Goal: Manage account settings

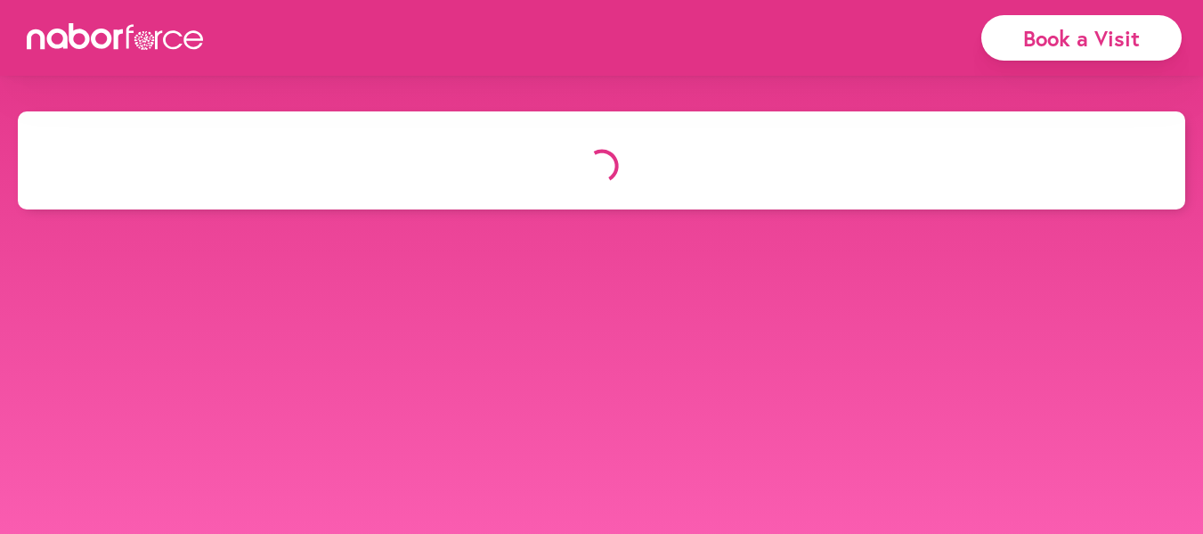
select select "*"
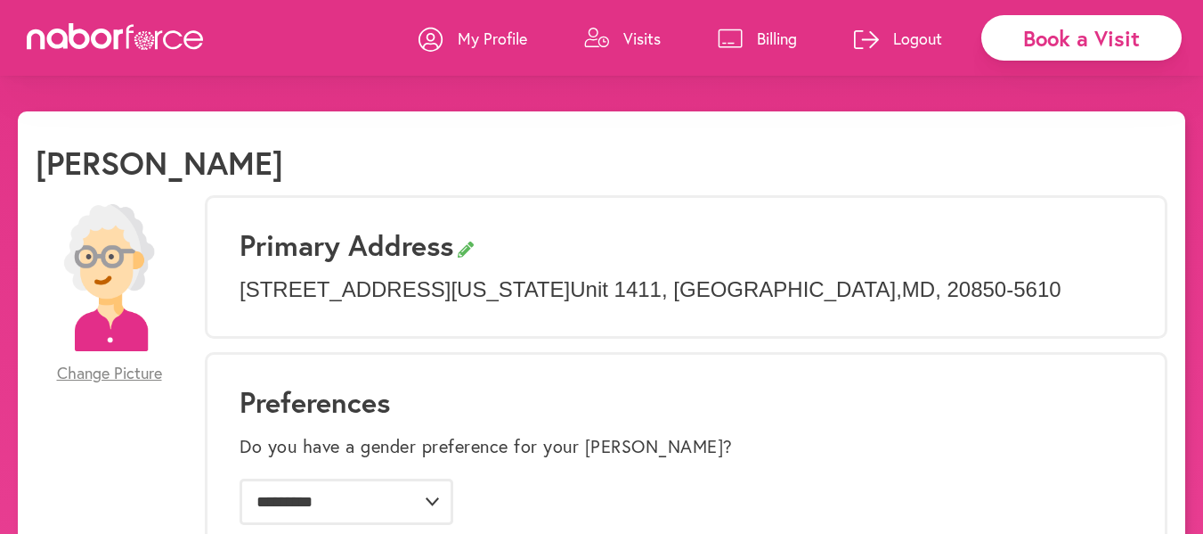
click at [768, 36] on p "Billing" at bounding box center [777, 38] width 40 height 21
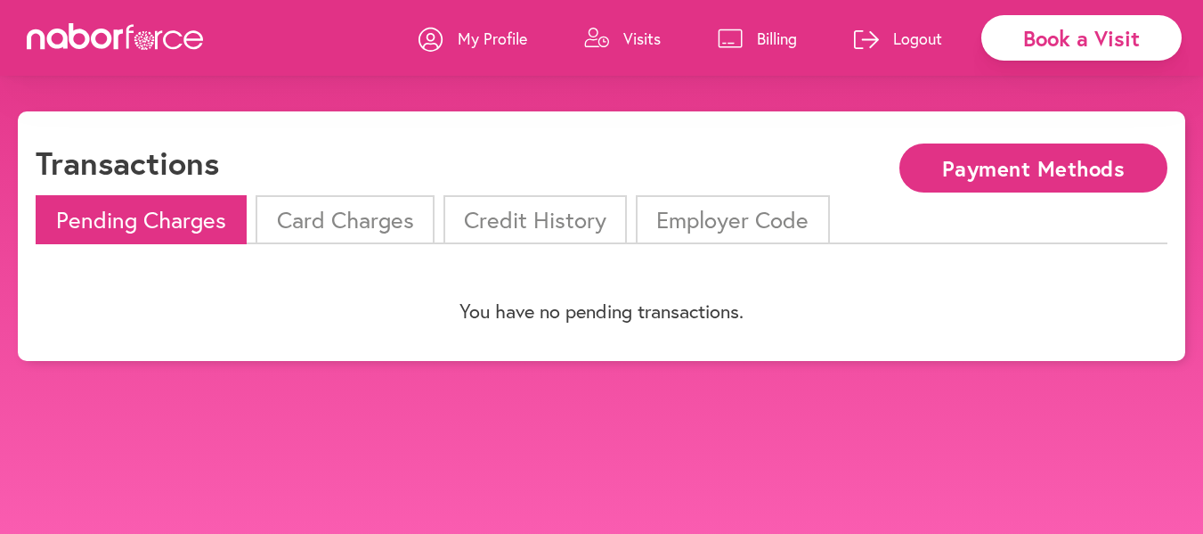
click at [366, 217] on li "Card Charges" at bounding box center [345, 219] width 178 height 49
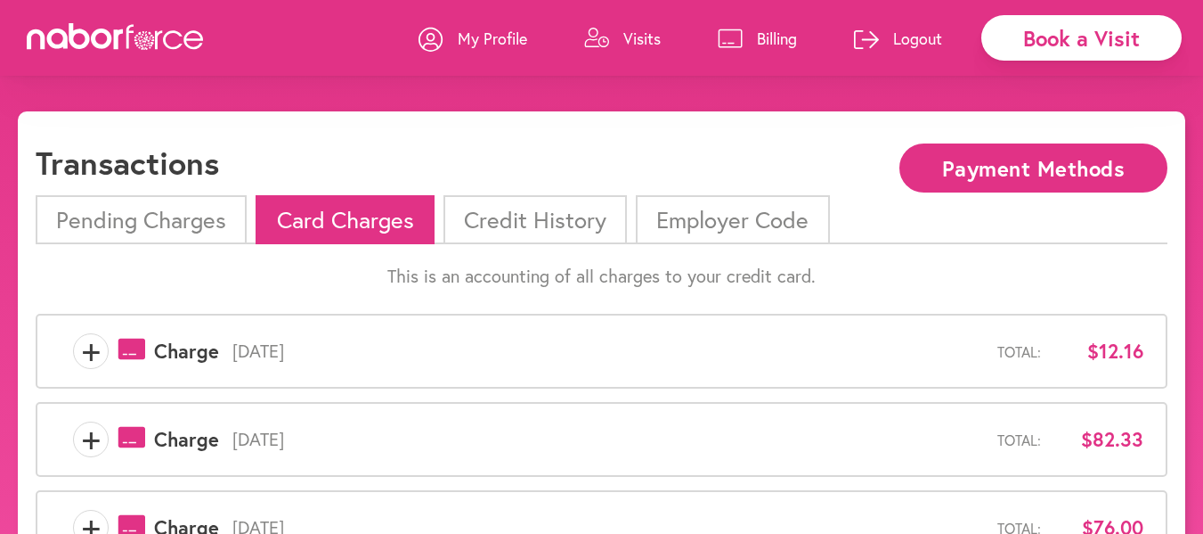
scroll to position [89, 0]
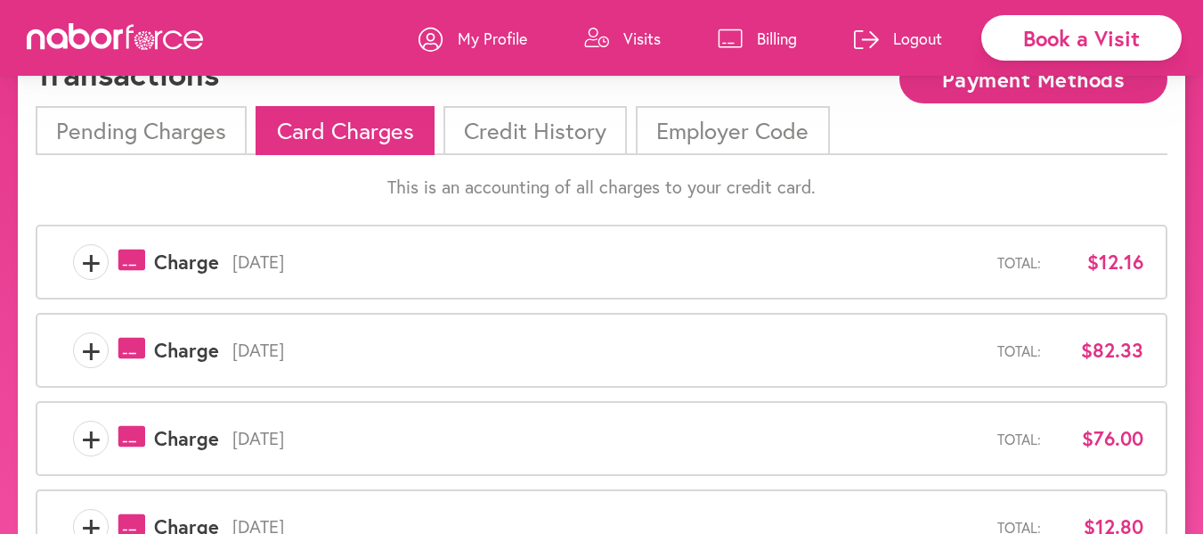
click at [94, 260] on span "+" at bounding box center [91, 262] width 34 height 36
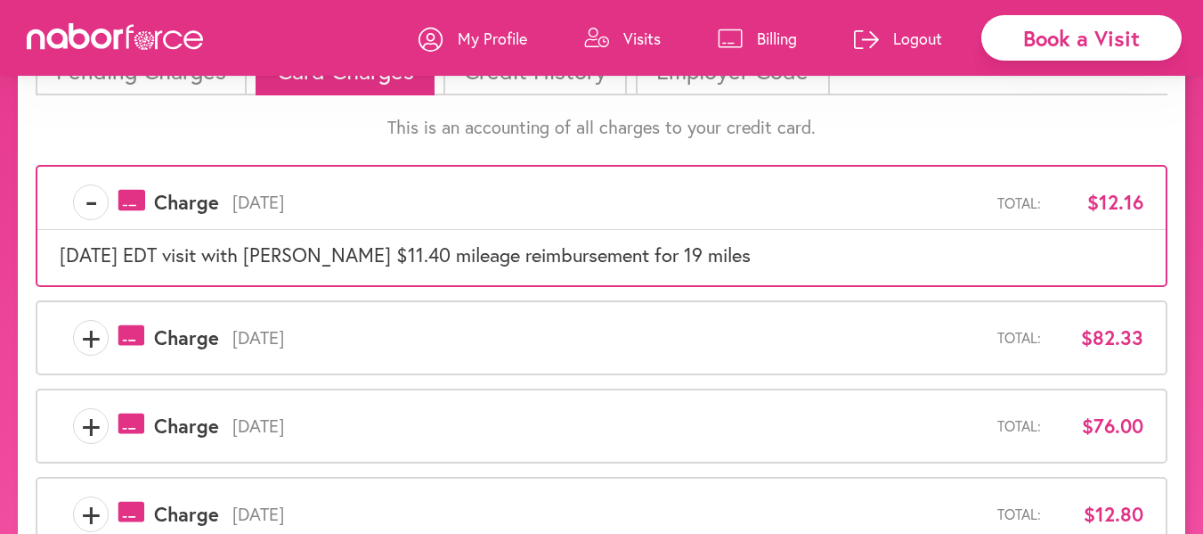
scroll to position [178, 0]
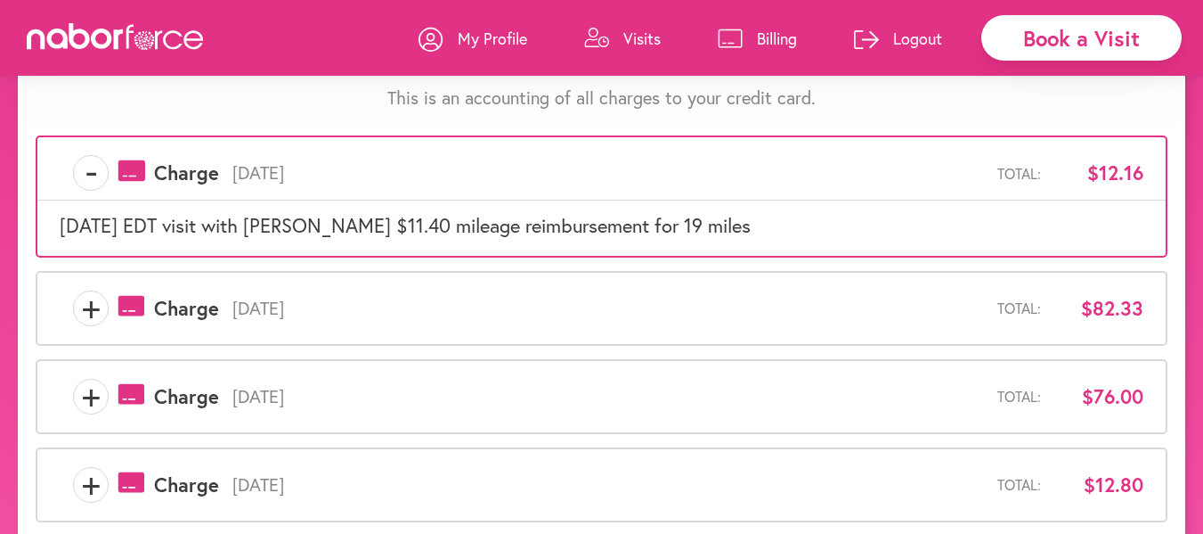
click at [102, 307] on span "+" at bounding box center [91, 308] width 34 height 36
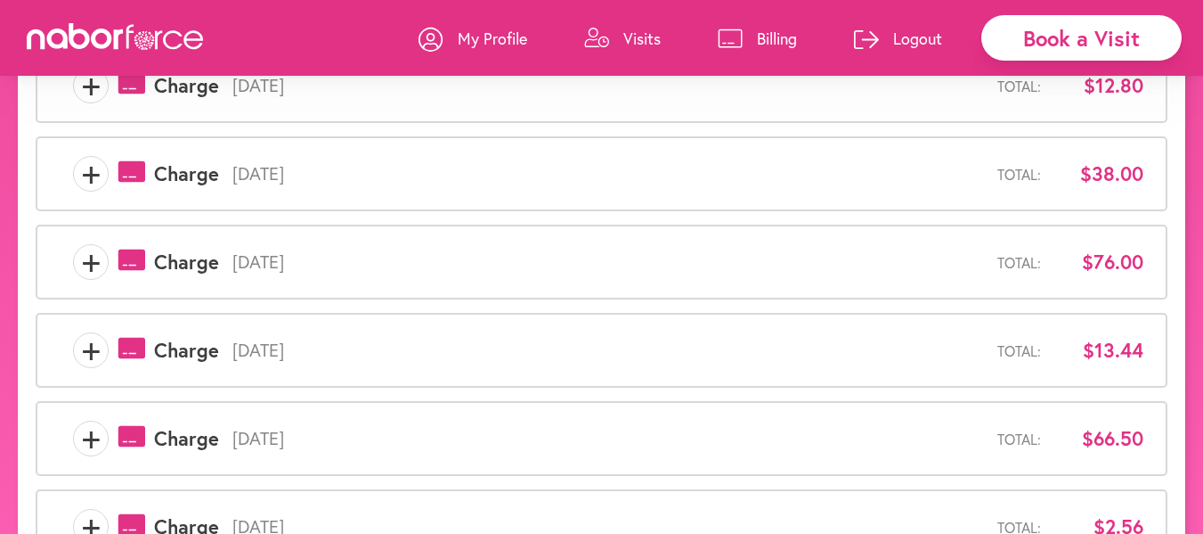
scroll to position [534, 0]
click at [92, 351] on span "+" at bounding box center [91, 351] width 34 height 36
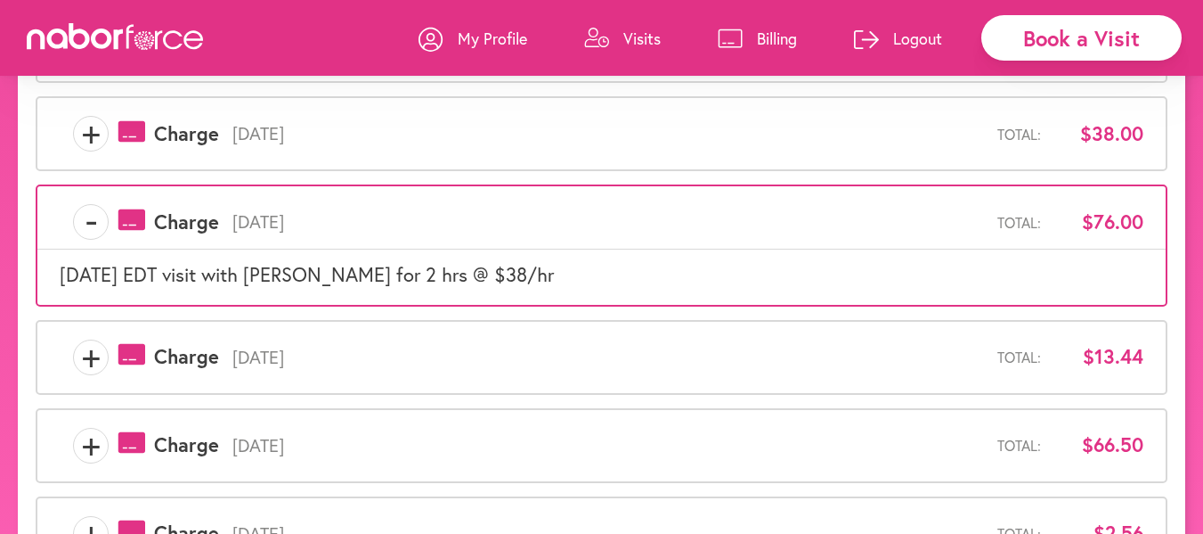
scroll to position [713, 0]
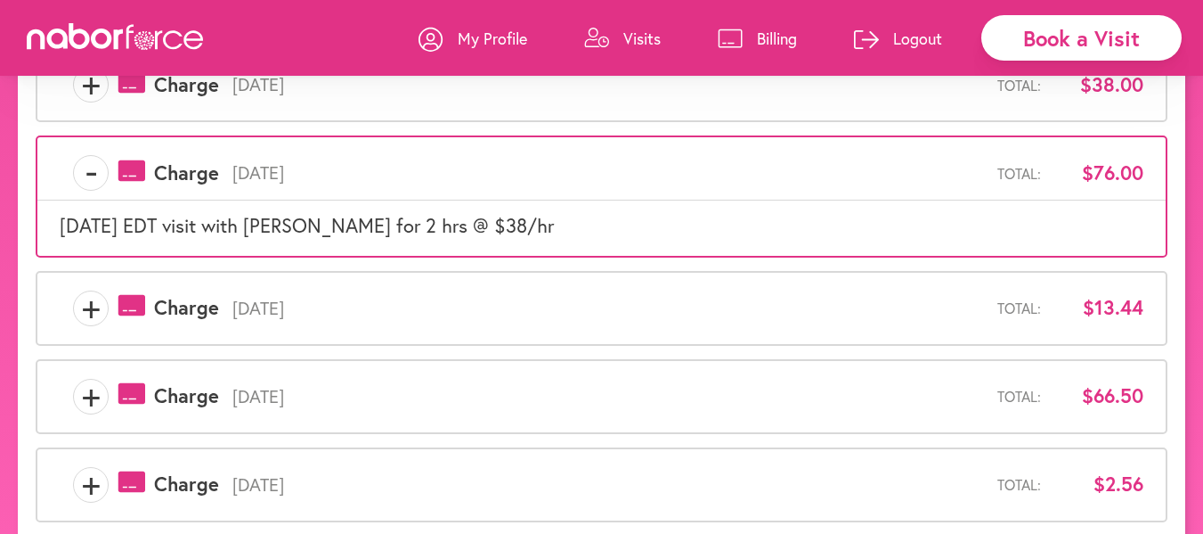
click at [98, 314] on span "+" at bounding box center [91, 308] width 34 height 36
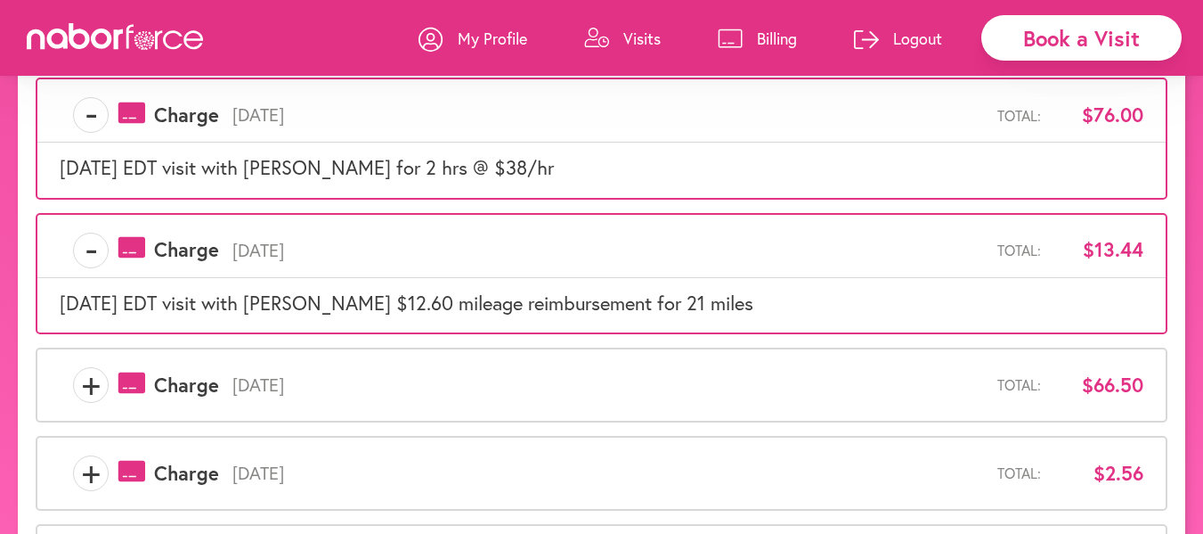
scroll to position [802, 0]
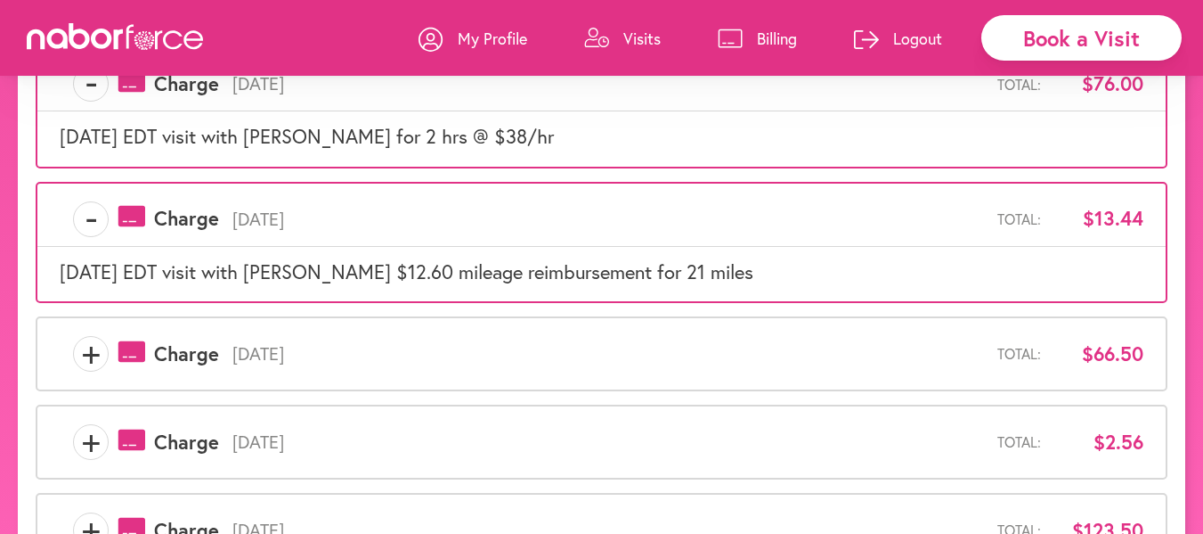
click at [91, 350] on span "+" at bounding box center [91, 354] width 34 height 36
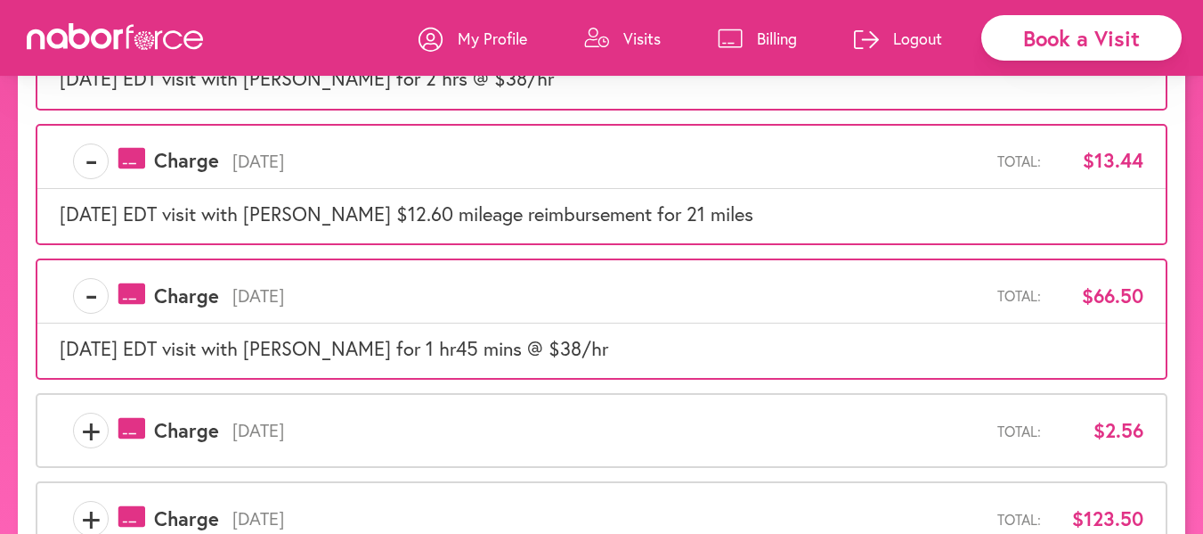
scroll to position [891, 0]
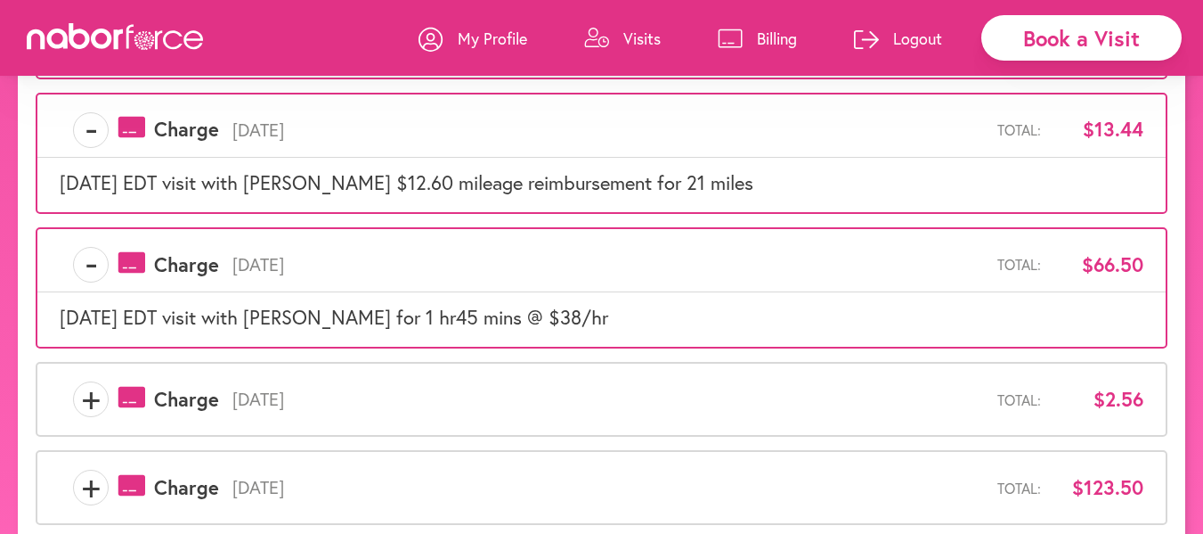
click at [88, 389] on span "+" at bounding box center [91, 399] width 34 height 36
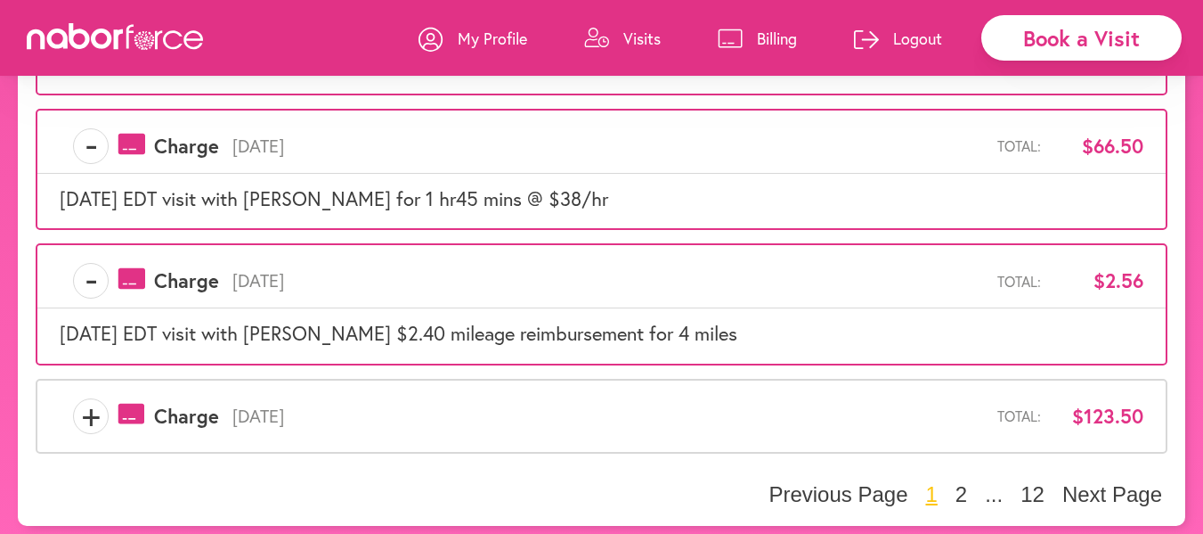
scroll to position [1019, 0]
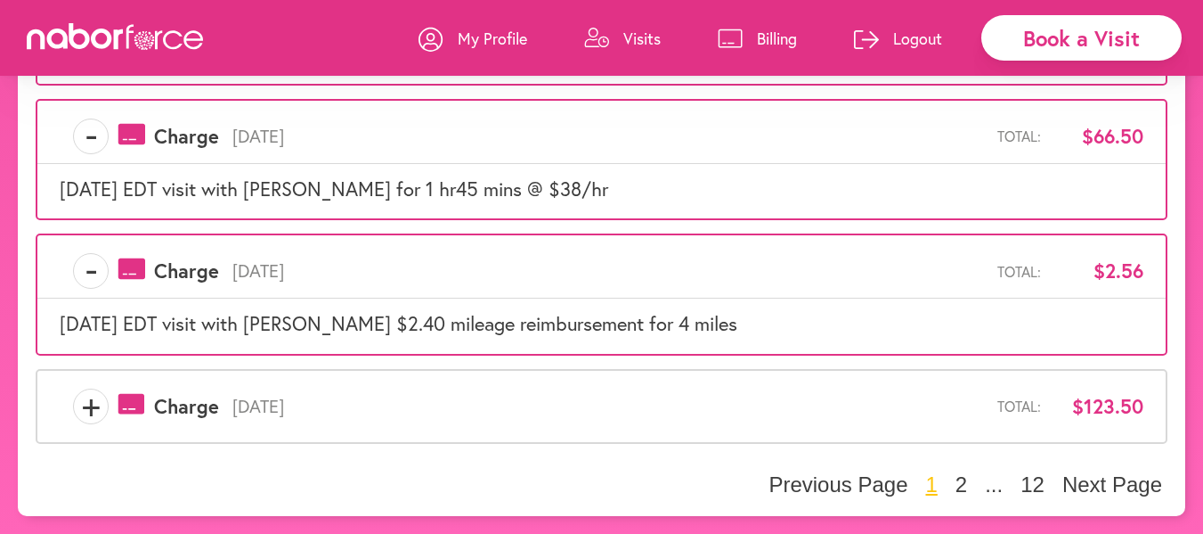
click at [94, 403] on span "+" at bounding box center [91, 406] width 34 height 36
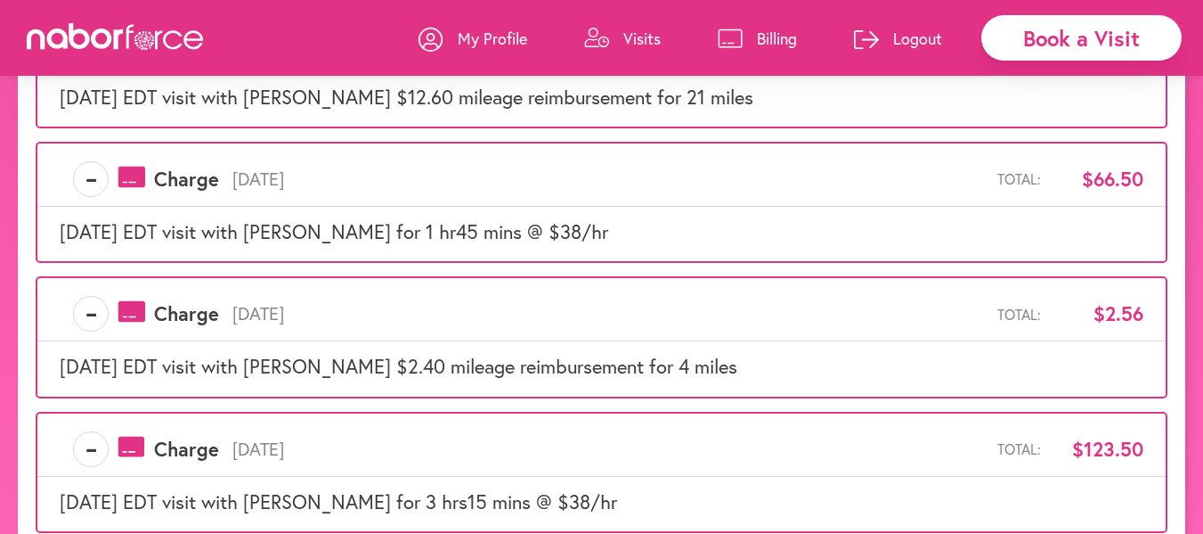
scroll to position [1065, 0]
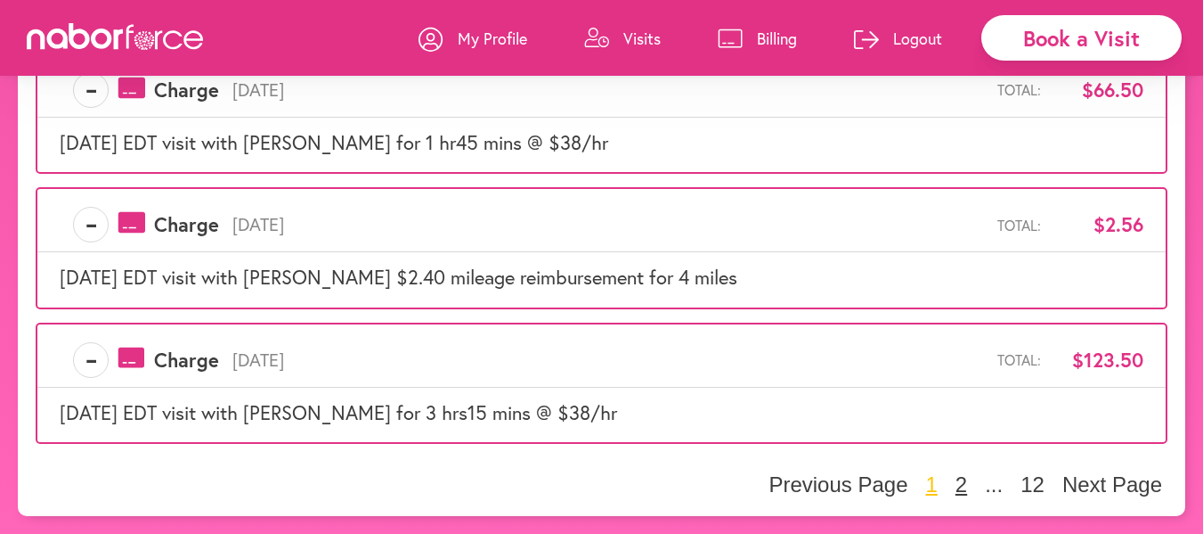
click at [964, 484] on button "2" at bounding box center [961, 484] width 22 height 27
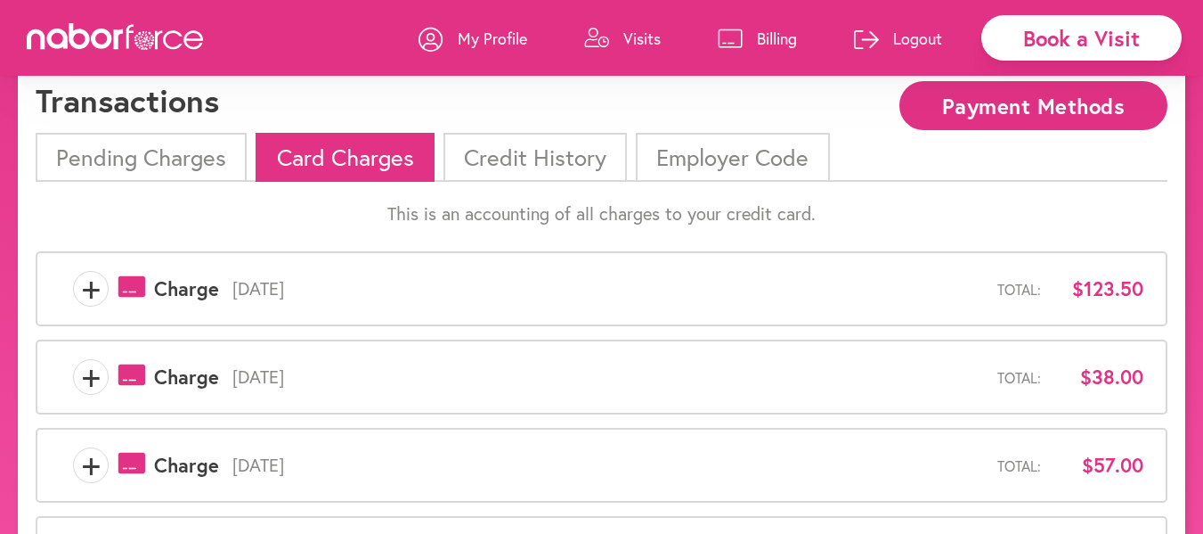
scroll to position [178, 0]
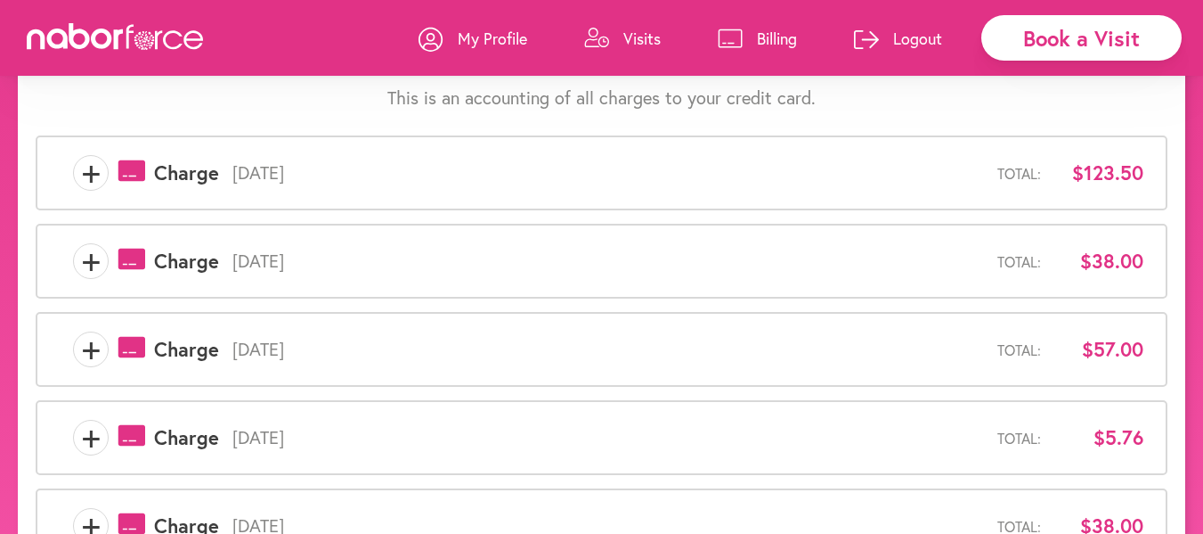
click at [81, 167] on span "+" at bounding box center [91, 173] width 34 height 36
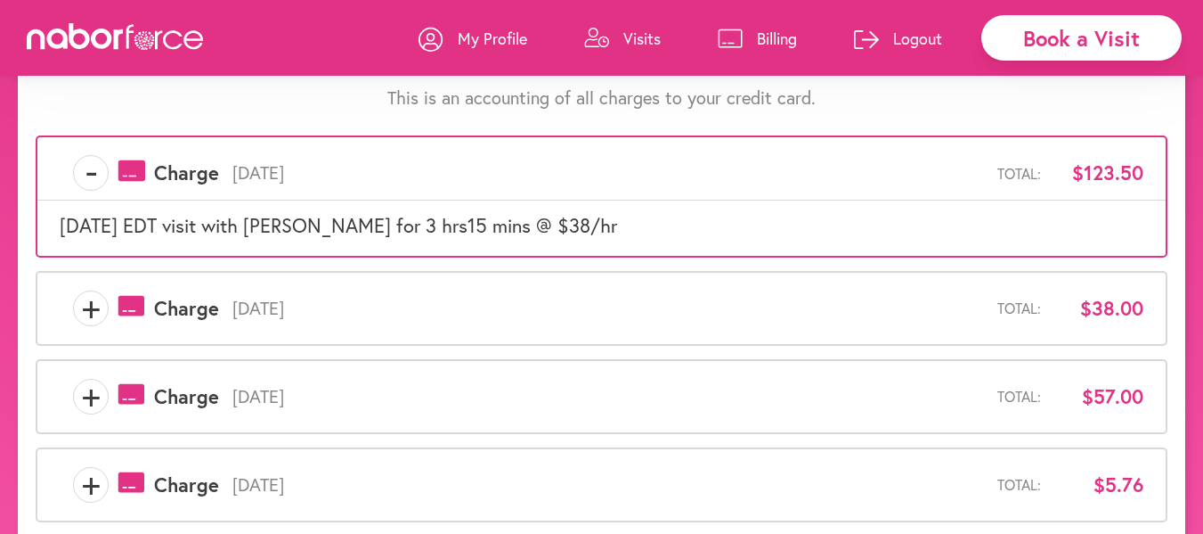
click at [89, 299] on span "+" at bounding box center [91, 308] width 34 height 36
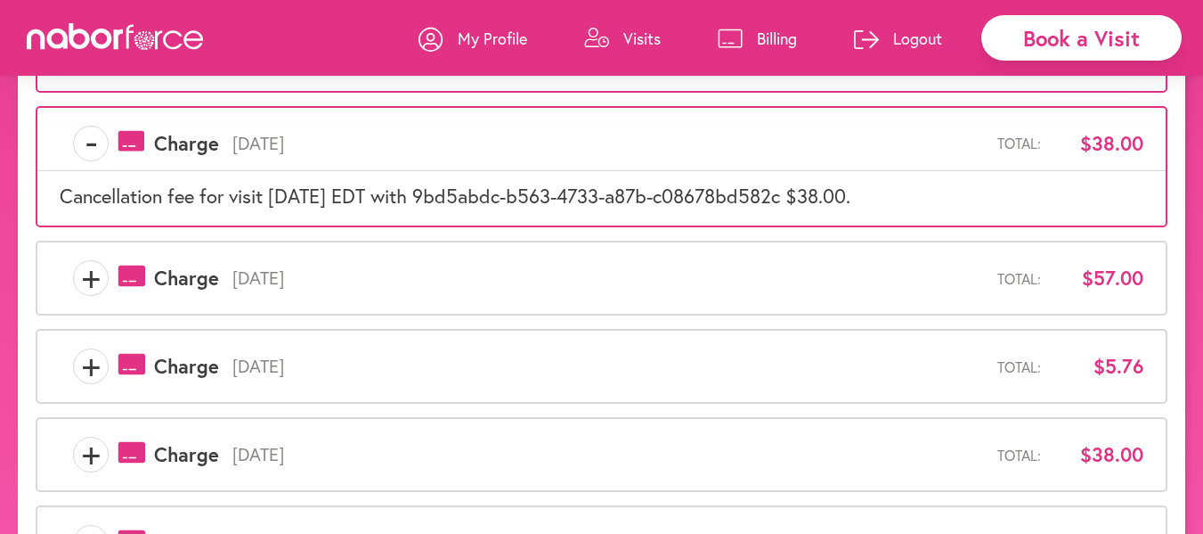
scroll to position [356, 0]
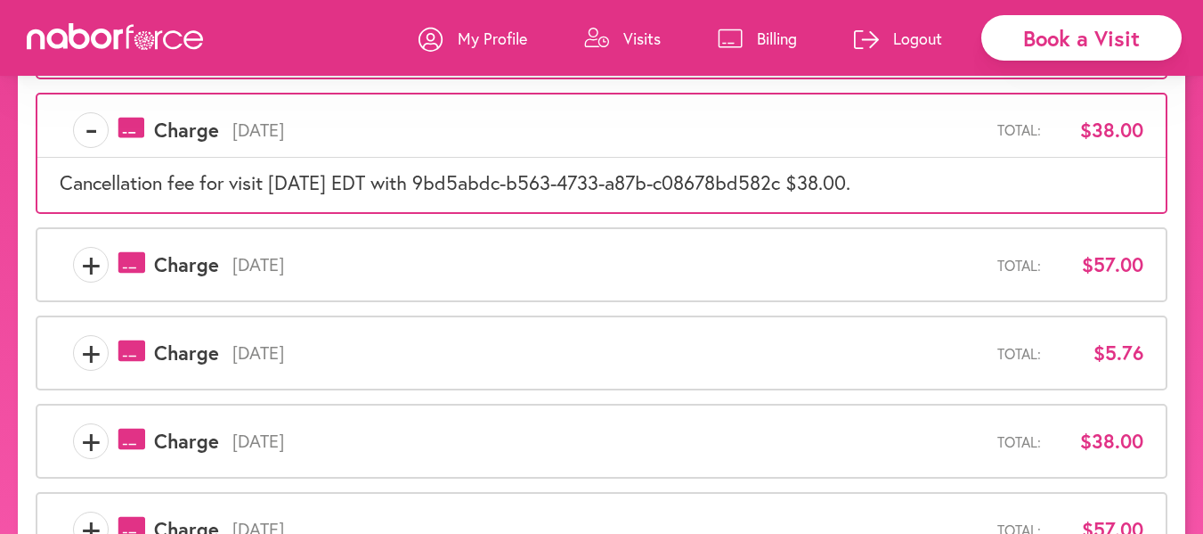
click at [72, 435] on div "+ payments-outline-icon-pink Created with Sketch. Charge [DATE] Total: $38.00" at bounding box center [602, 441] width 1084 height 36
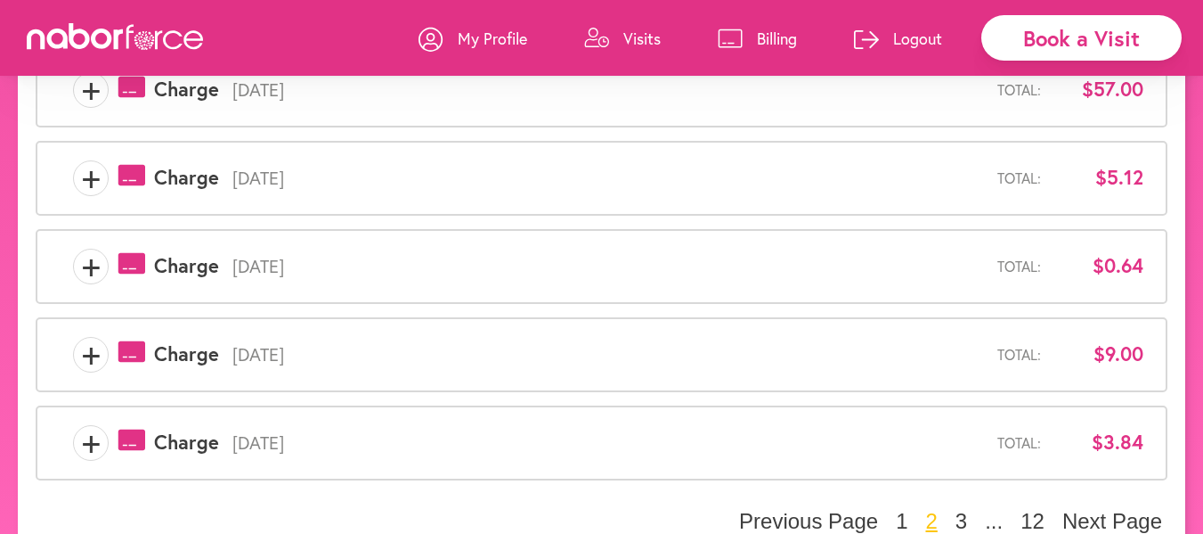
scroll to position [879, 0]
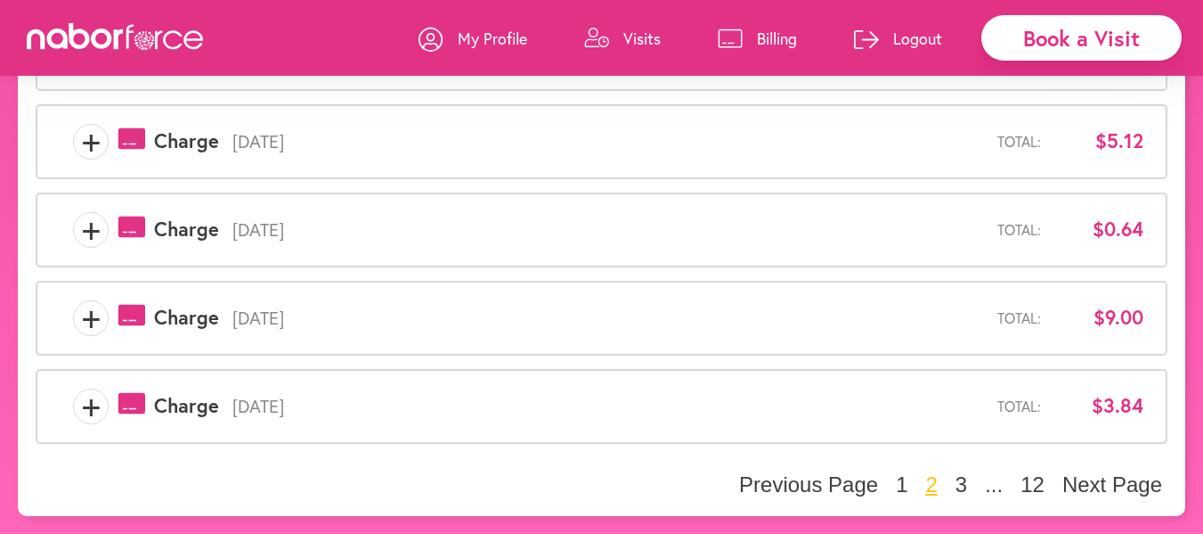
click at [91, 399] on span "+" at bounding box center [91, 406] width 34 height 36
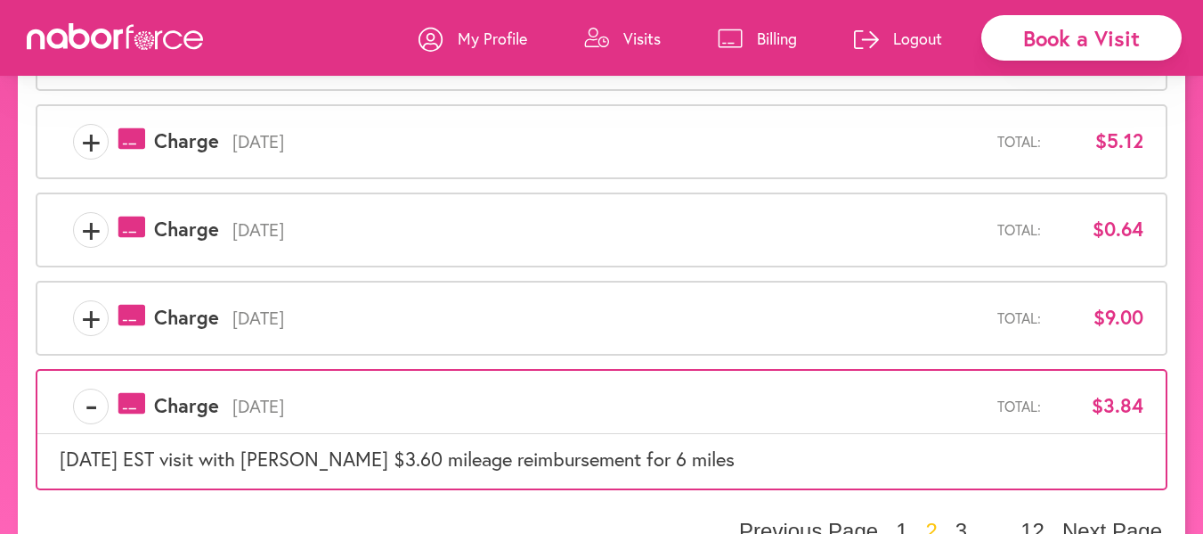
click at [86, 314] on span "+" at bounding box center [91, 318] width 34 height 36
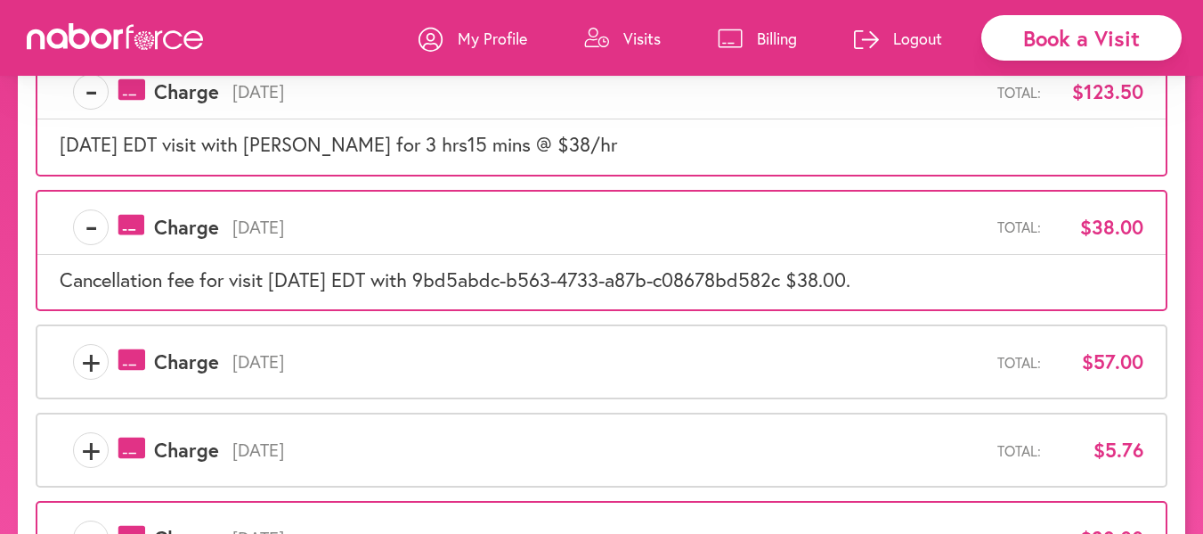
scroll to position [0, 0]
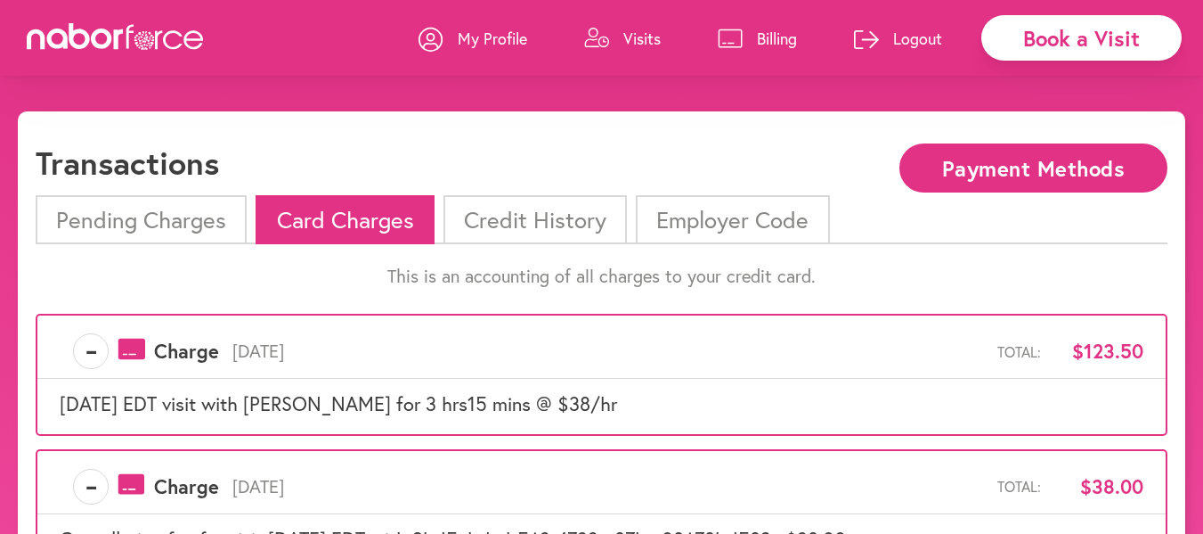
click at [523, 217] on li "Credit History" at bounding box center [535, 219] width 183 height 49
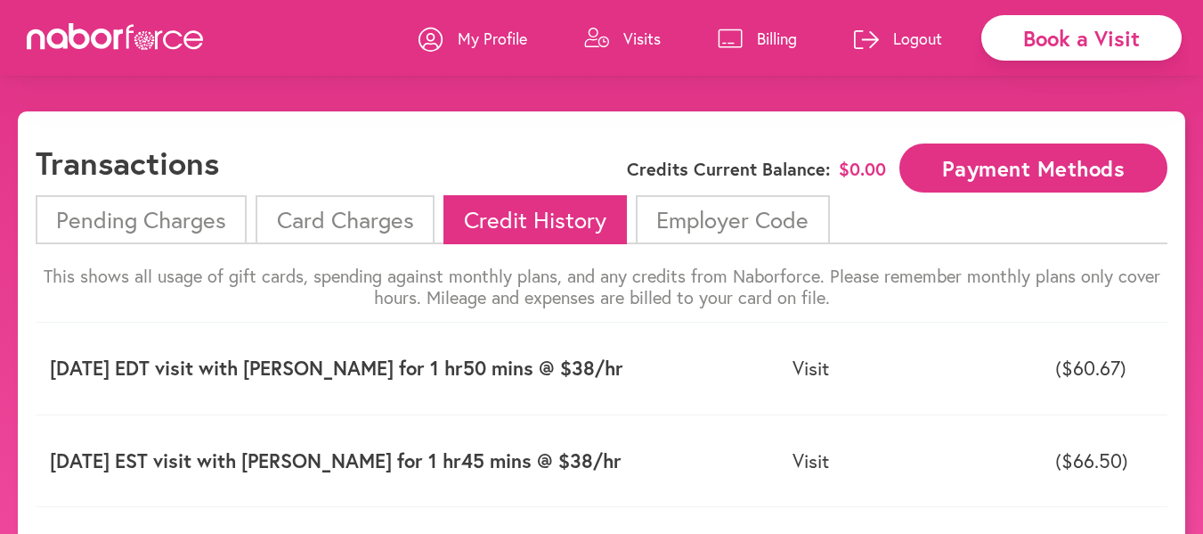
click at [473, 29] on p "My Profile" at bounding box center [492, 38] width 69 height 21
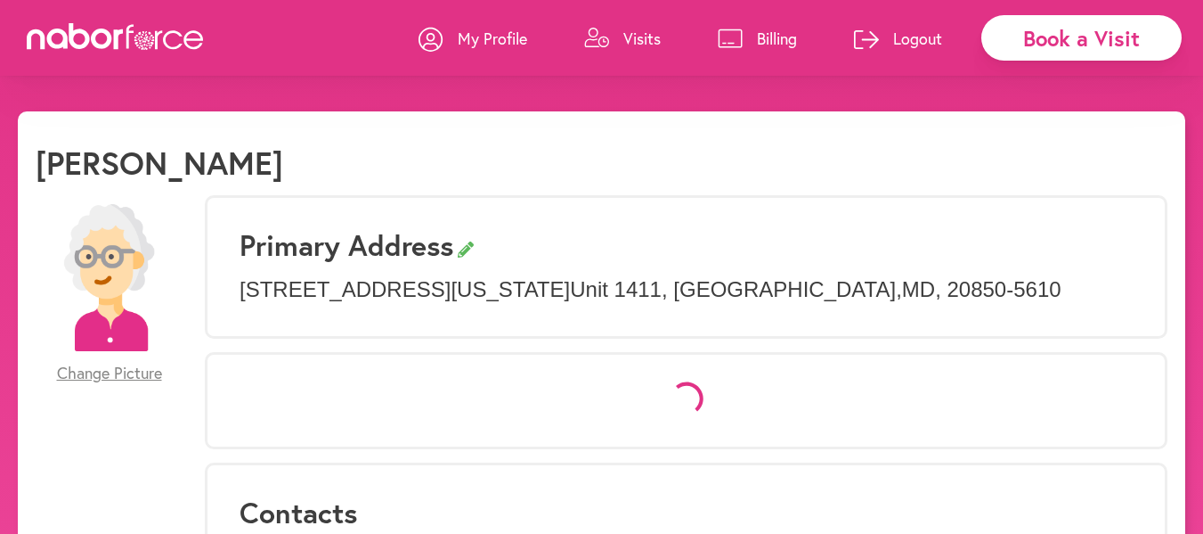
select select "*"
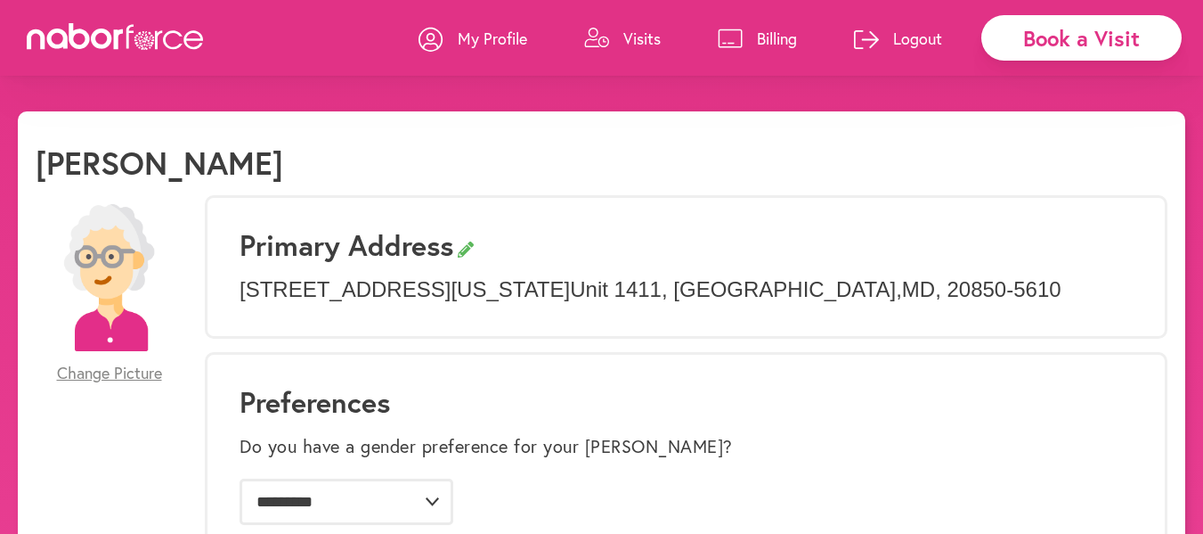
click at [920, 38] on p "Logout" at bounding box center [917, 38] width 49 height 21
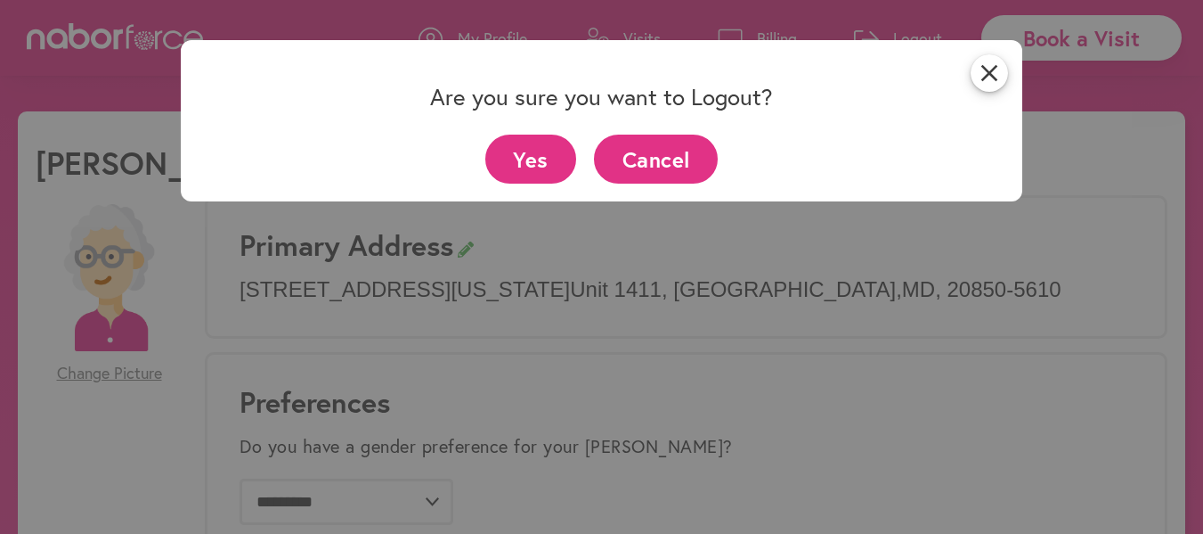
click at [545, 159] on button "Yes" at bounding box center [531, 159] width 92 height 49
